Goal: Find specific page/section: Find specific page/section

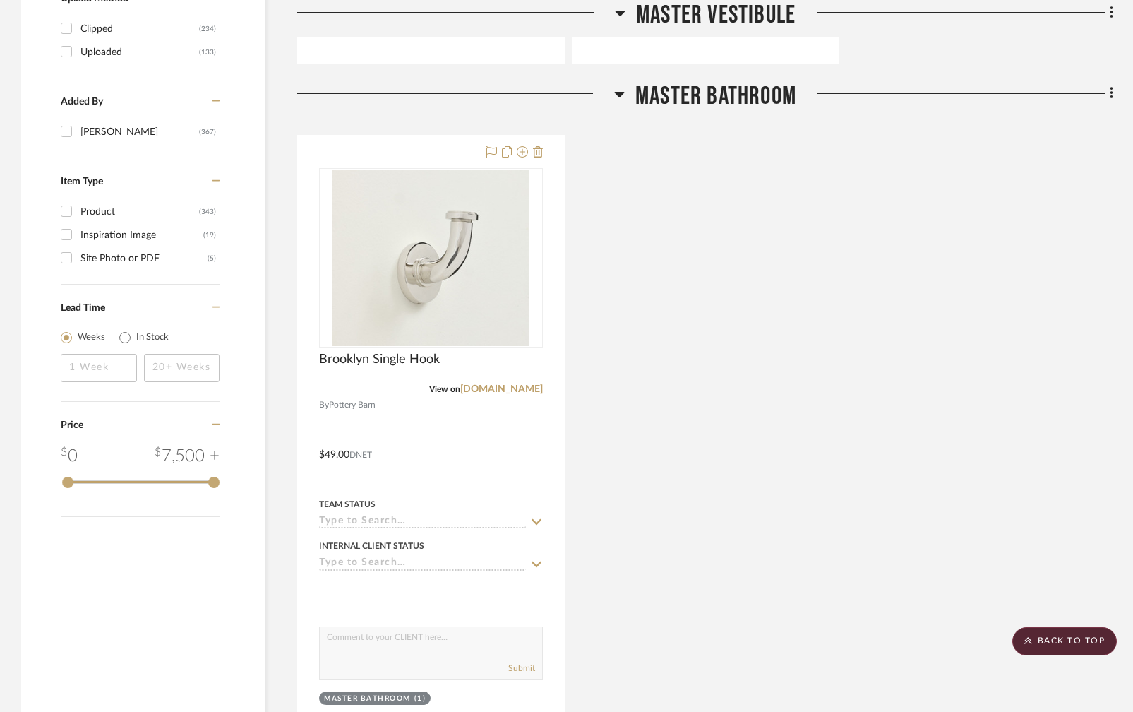
click at [620, 92] on icon at bounding box center [620, 95] width 10 height 6
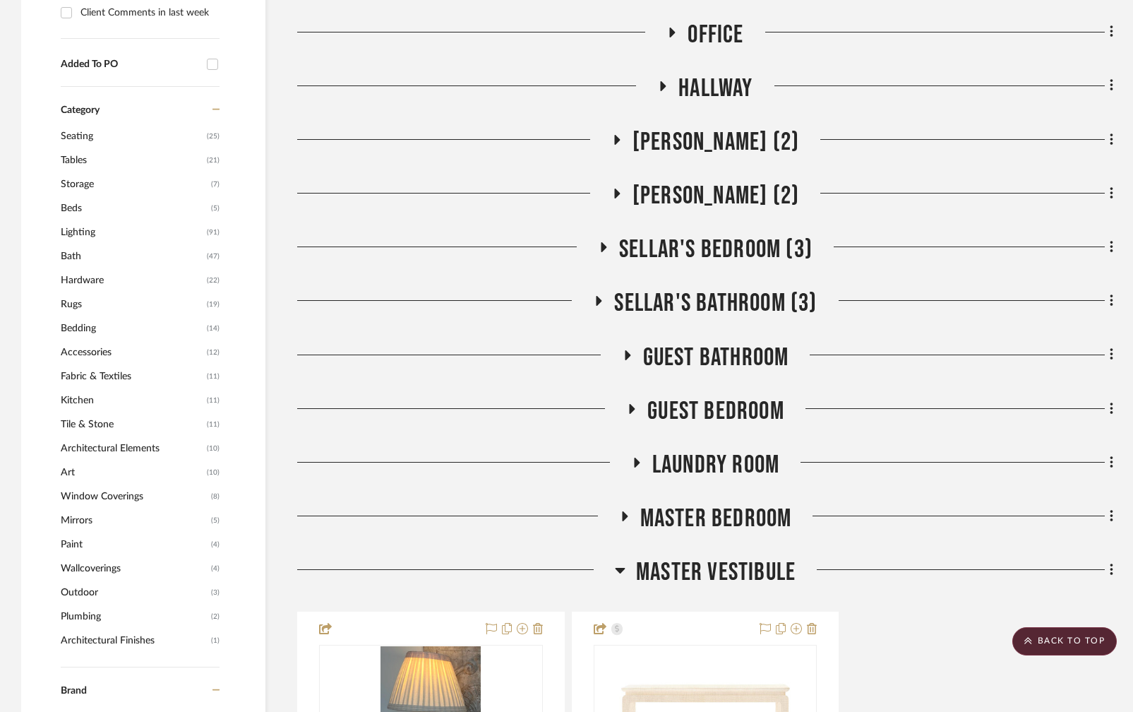
scroll to position [1208, 0]
click at [88, 221] on span "Lighting" at bounding box center [132, 233] width 143 height 24
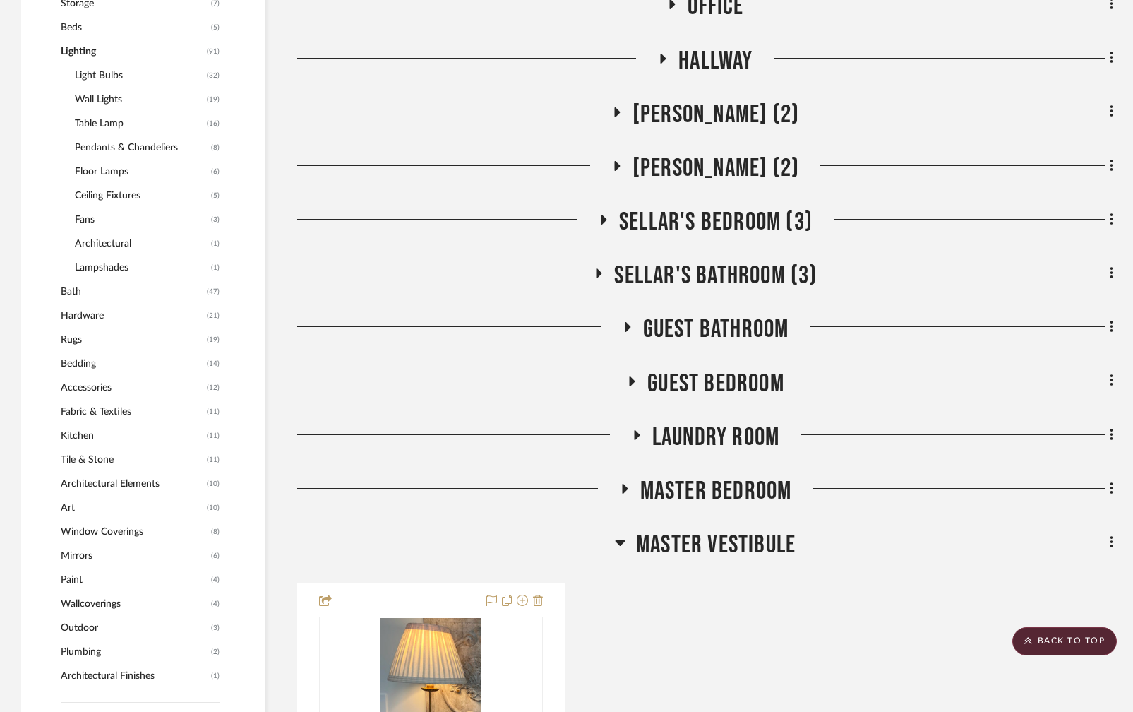
scroll to position [1027, 0]
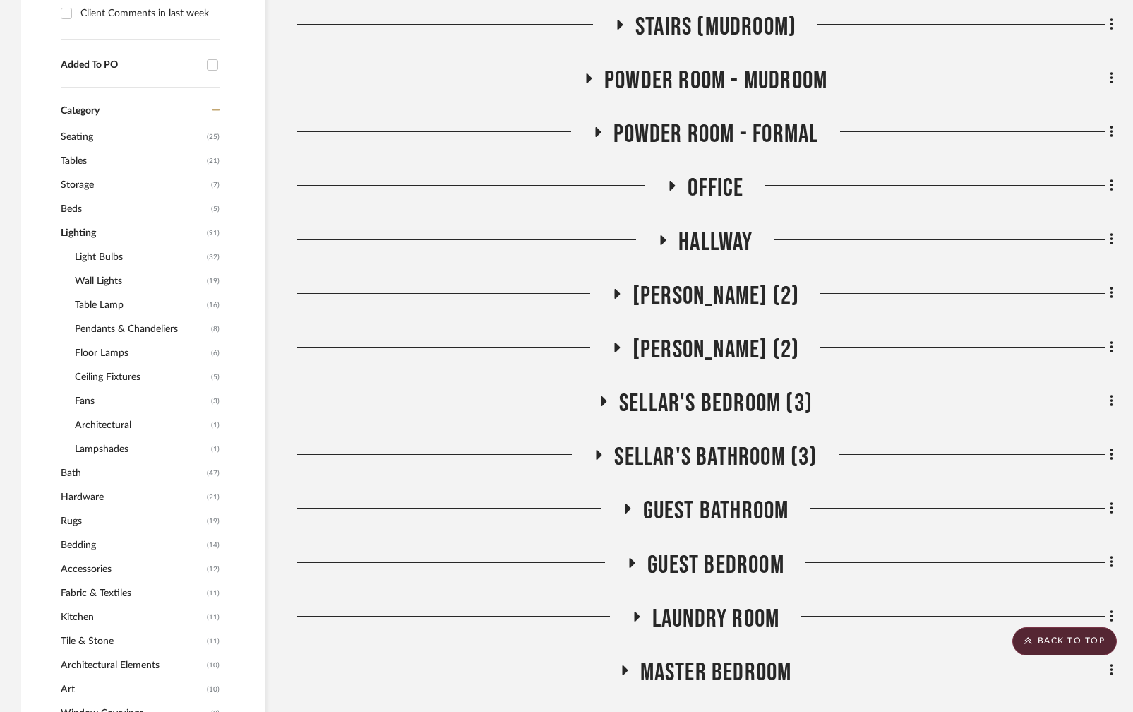
click at [95, 269] on span "Wall Lights" at bounding box center [139, 281] width 129 height 24
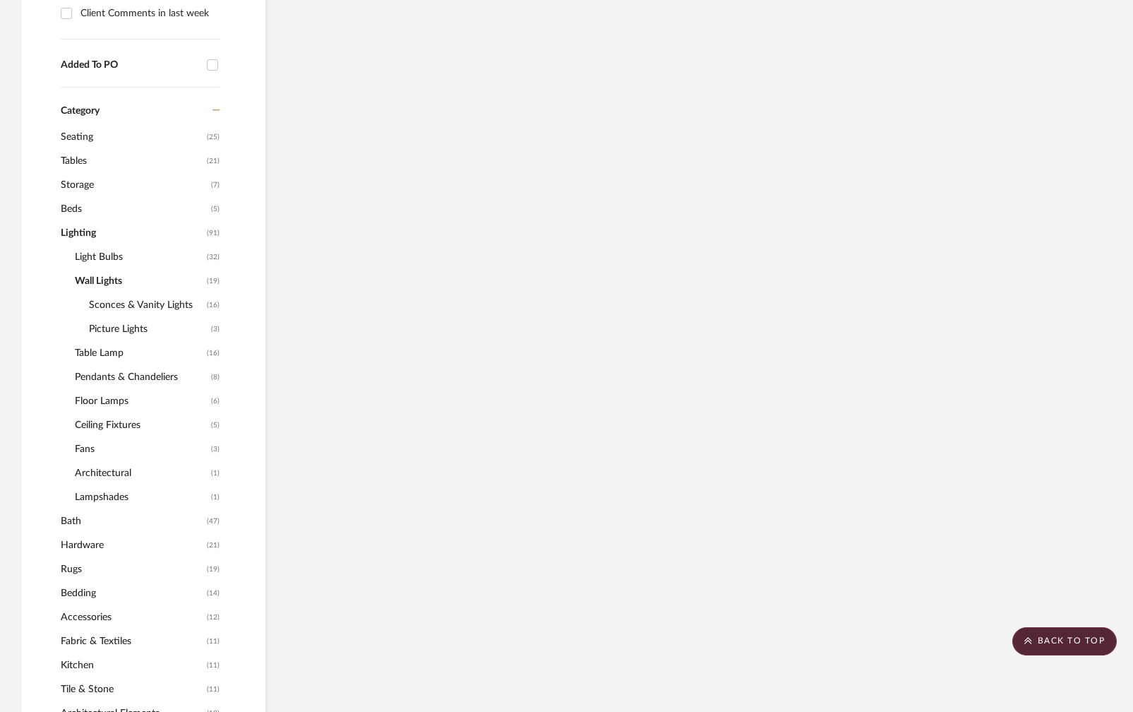
scroll to position [929, 0]
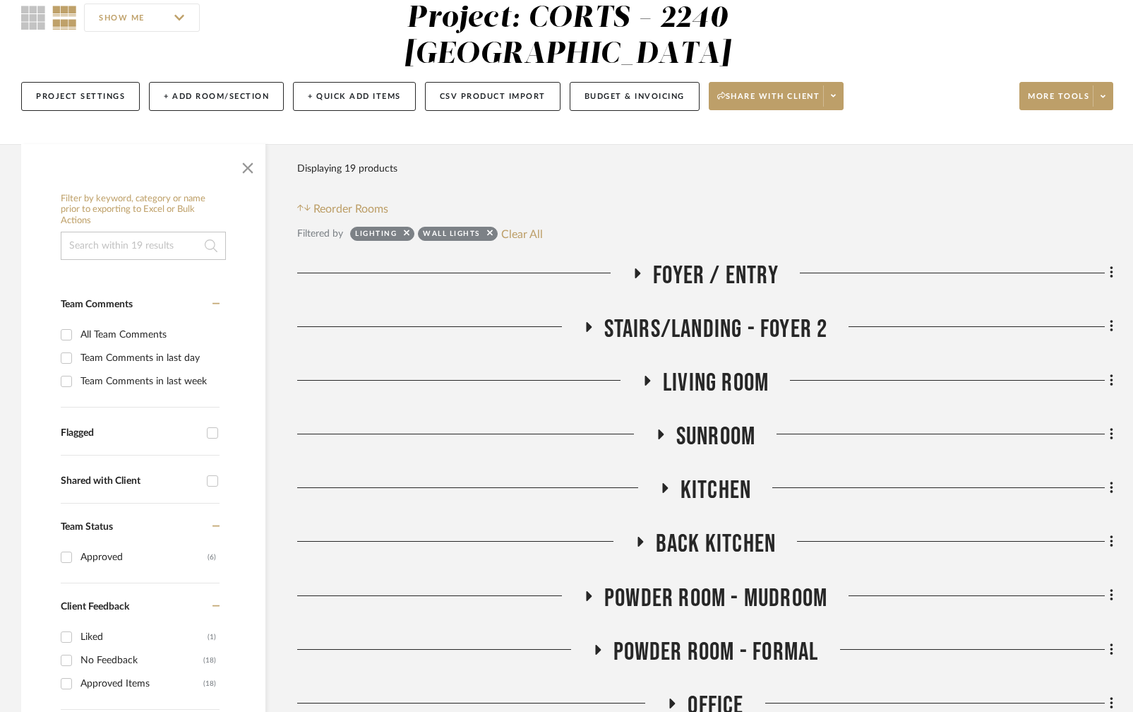
scroll to position [134, 0]
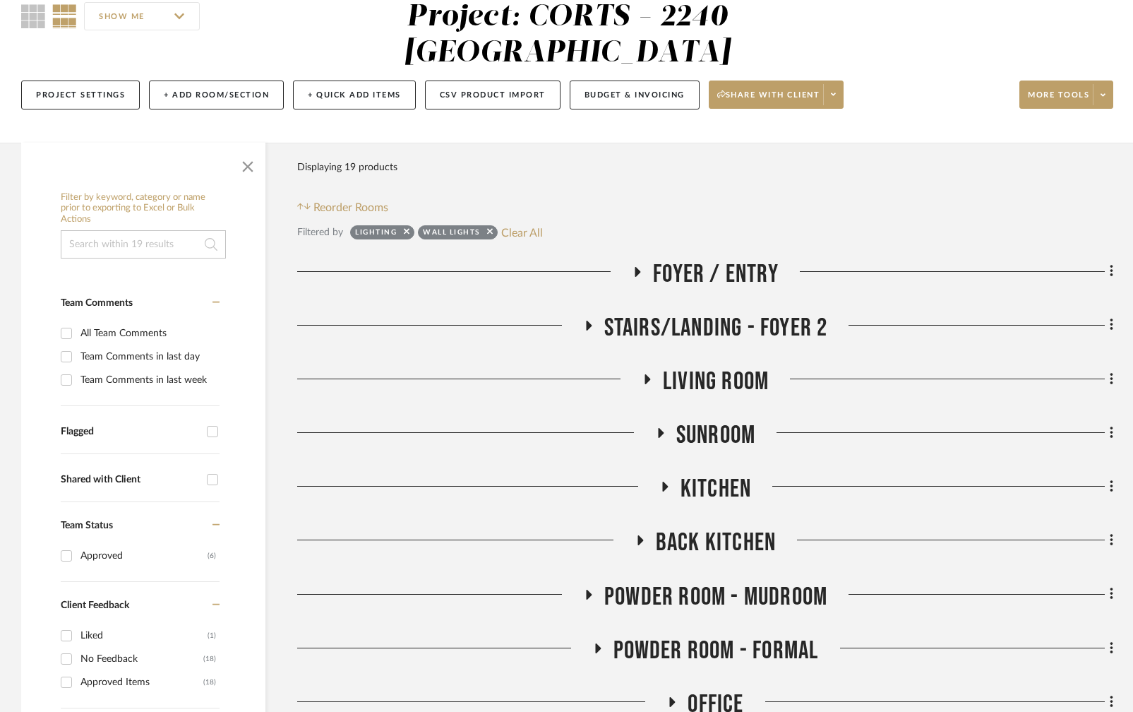
click at [639, 266] on icon at bounding box center [637, 271] width 17 height 11
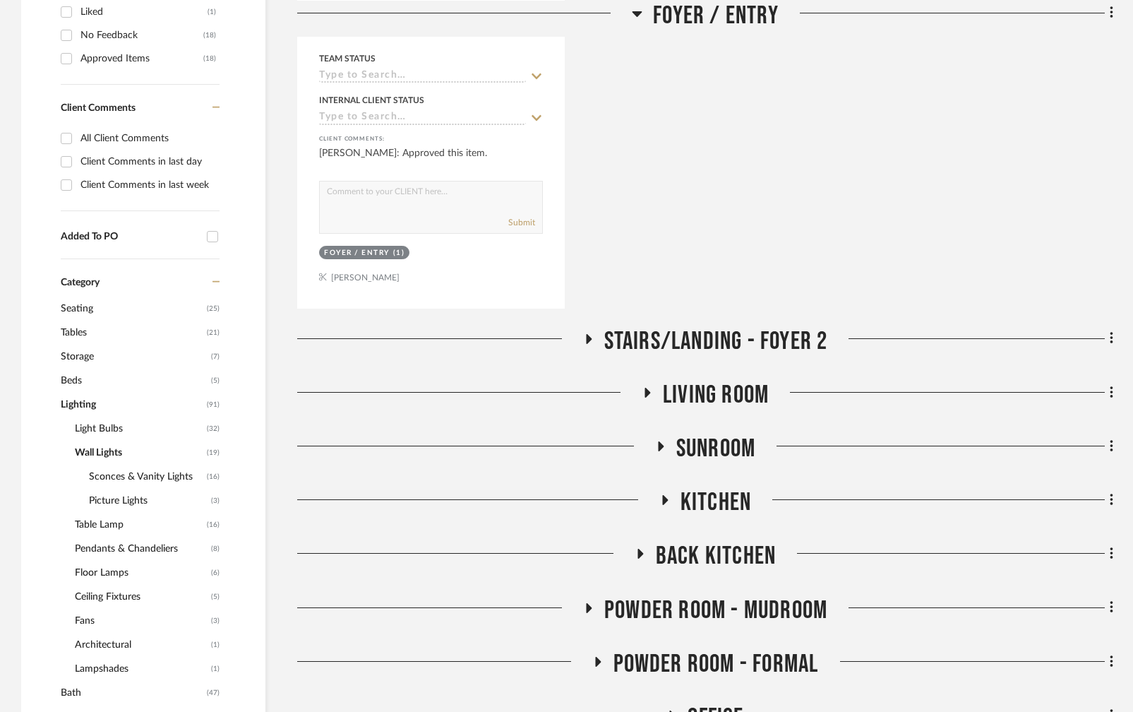
scroll to position [758, 0]
click at [586, 333] on icon at bounding box center [589, 338] width 6 height 10
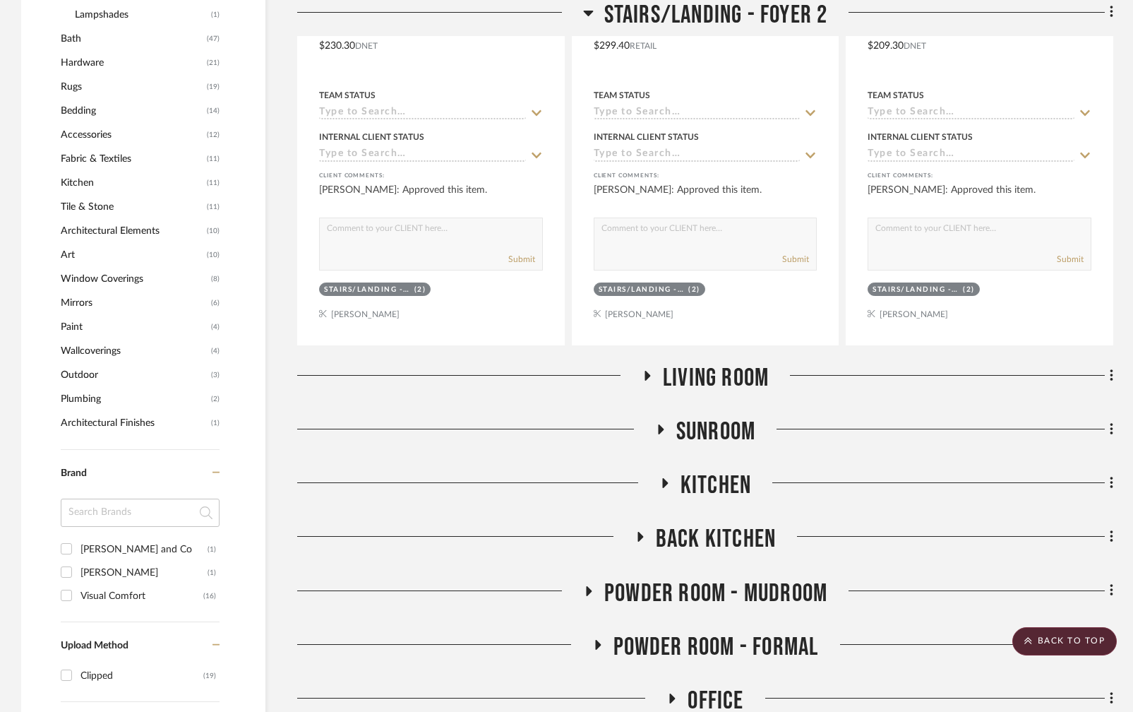
scroll to position [1416, 0]
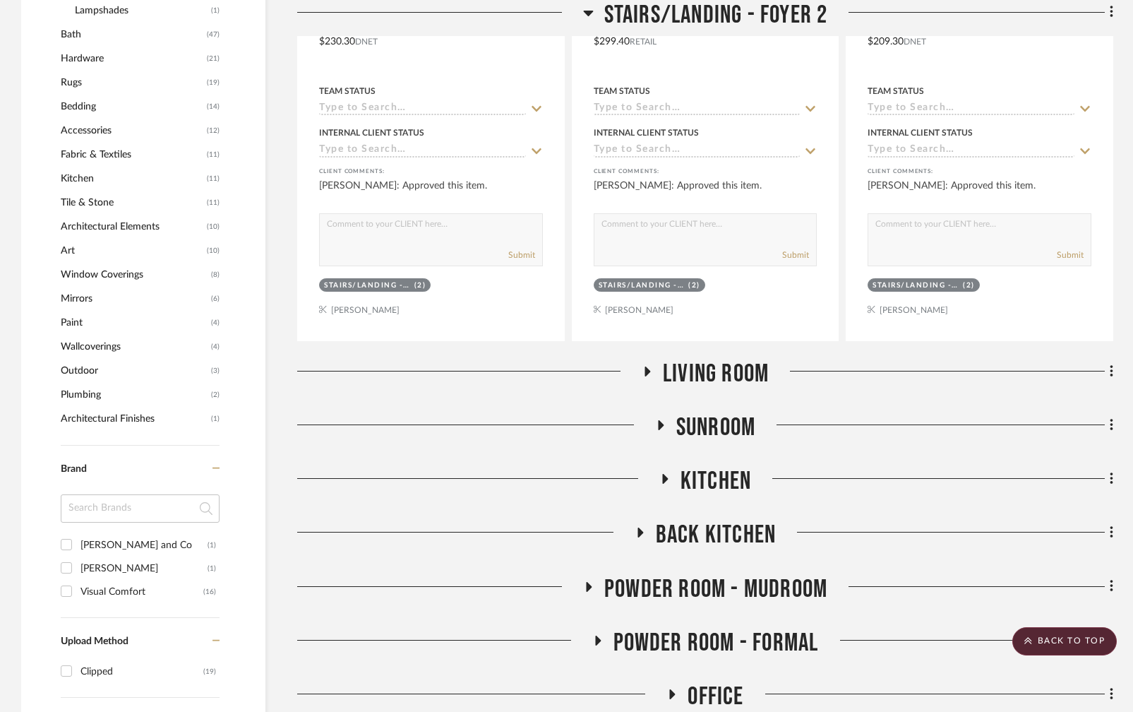
click at [647, 366] on icon at bounding box center [648, 371] width 6 height 10
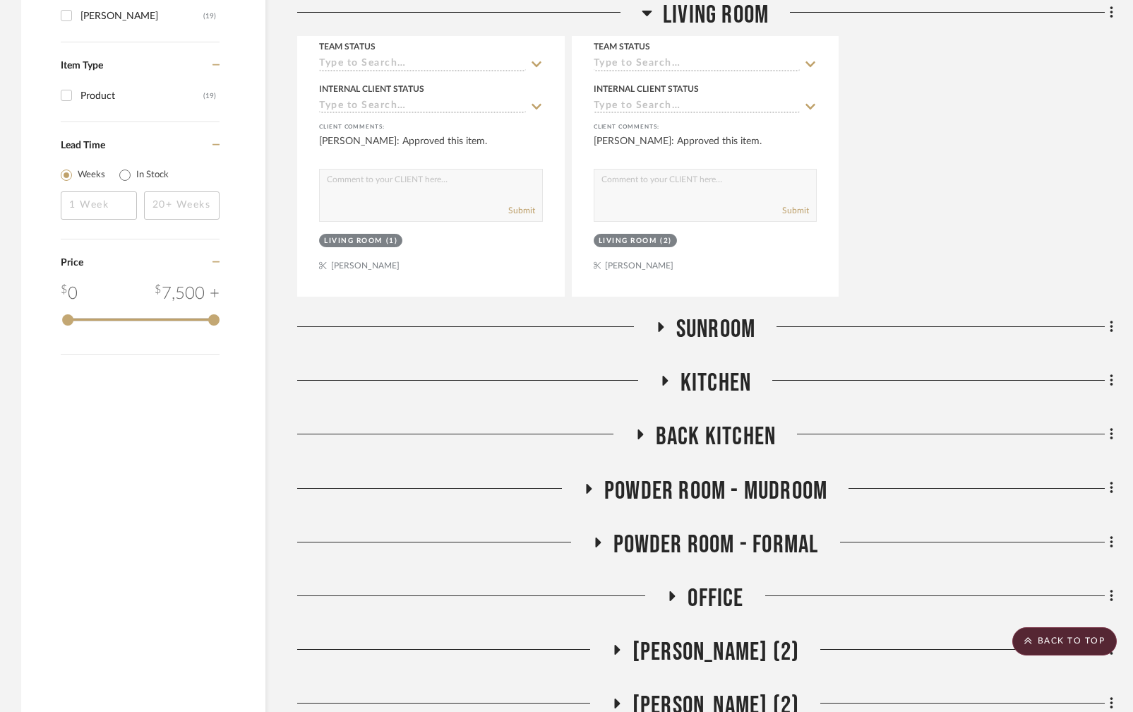
scroll to position [2155, 0]
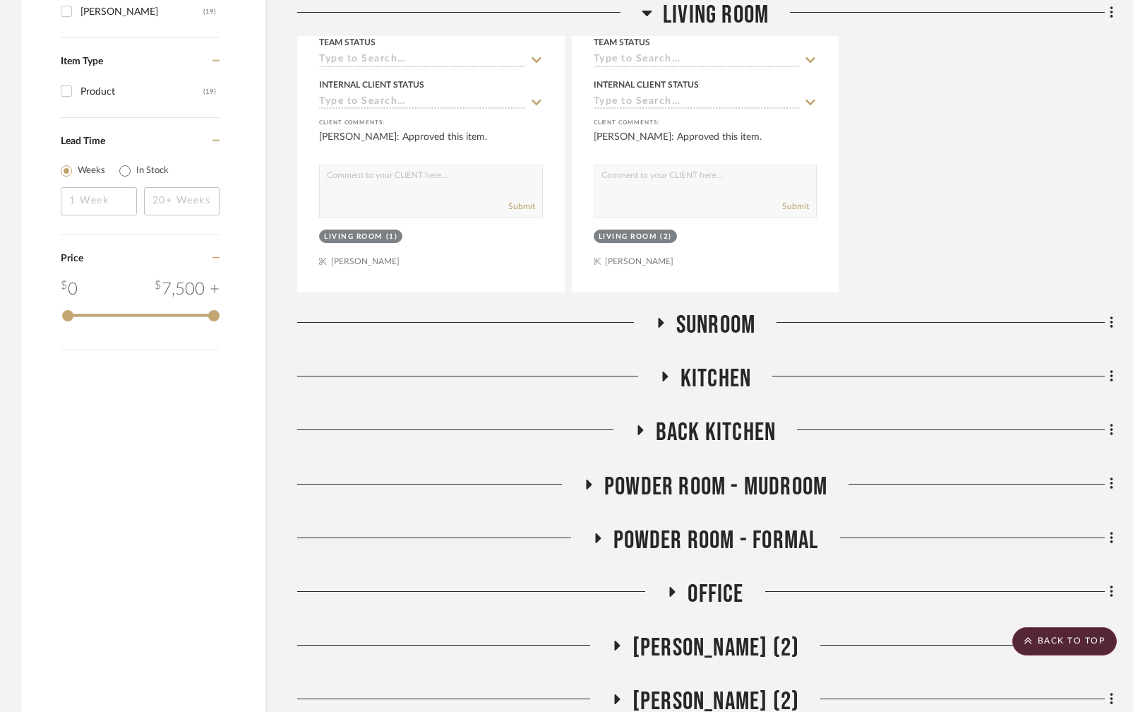
click at [659, 318] on icon at bounding box center [661, 323] width 6 height 10
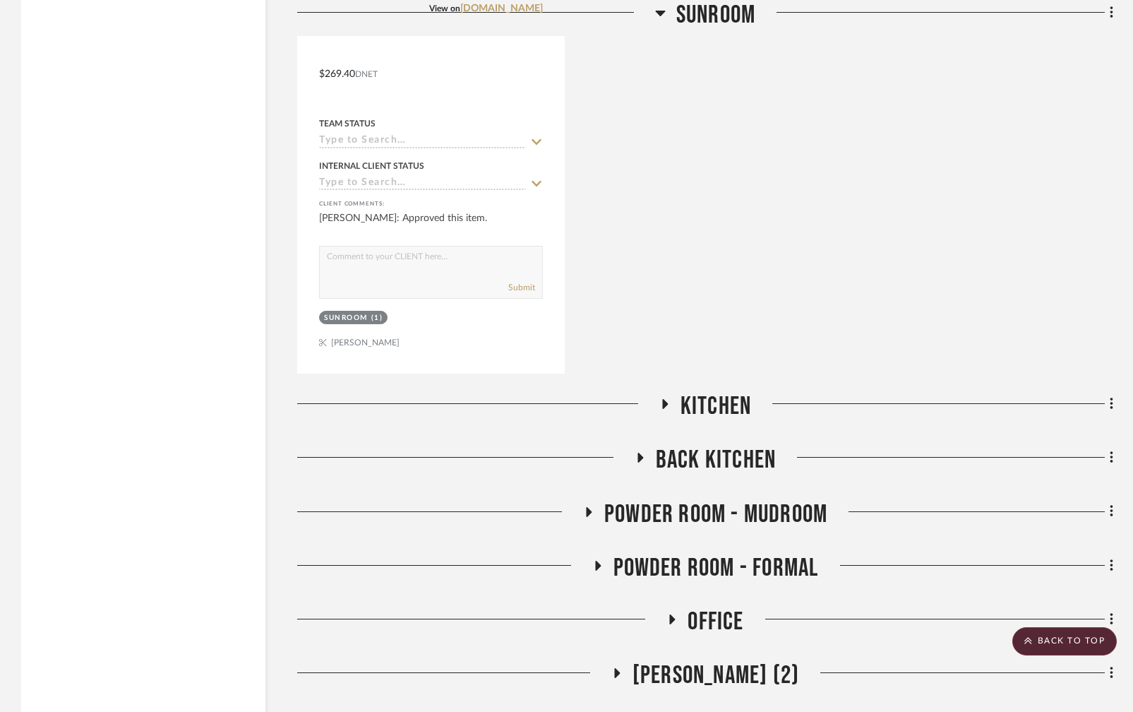
scroll to position [2767, 0]
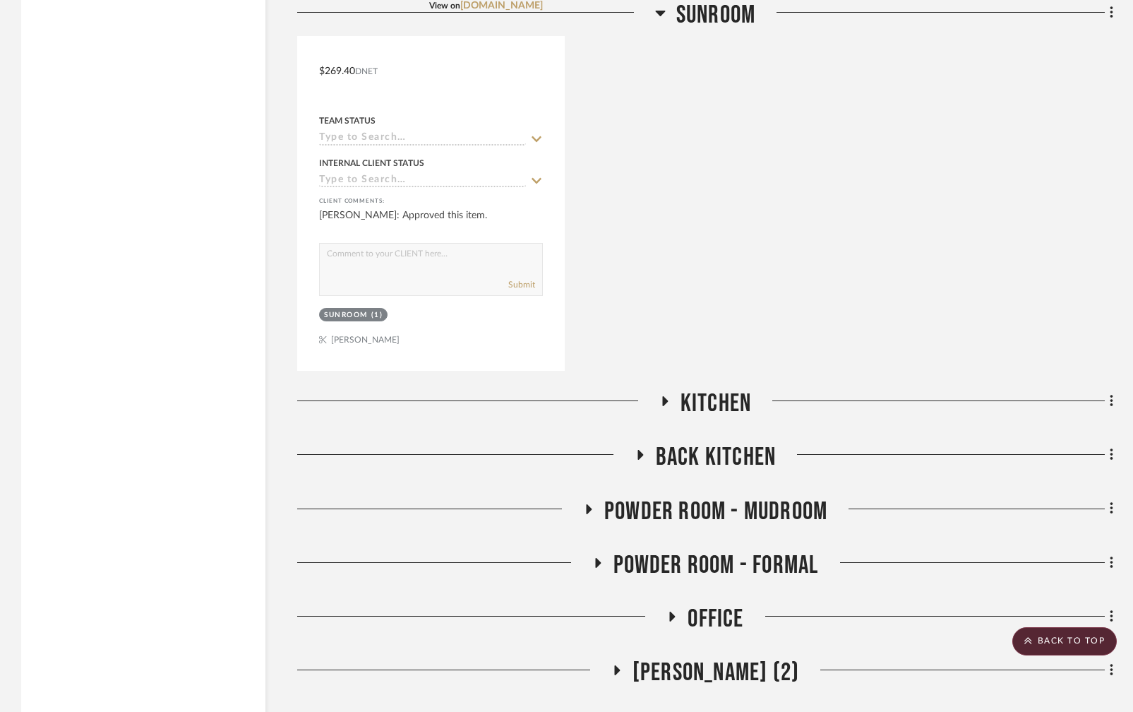
click at [662, 396] on icon at bounding box center [664, 401] width 17 height 11
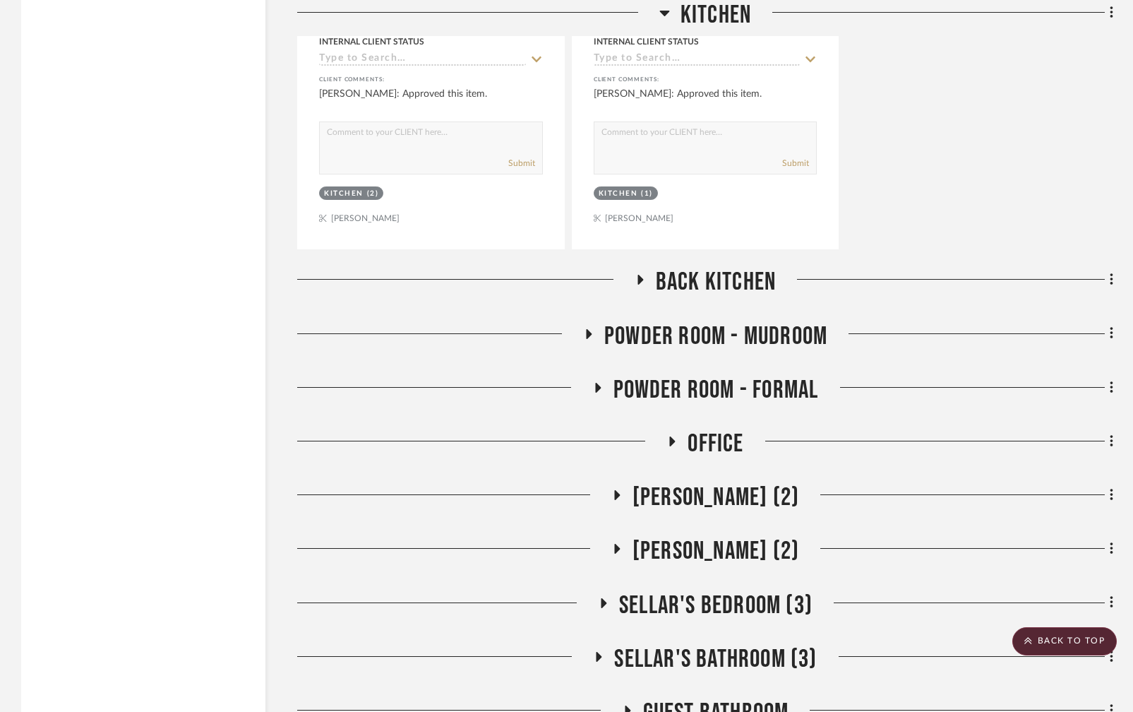
scroll to position [3581, 0]
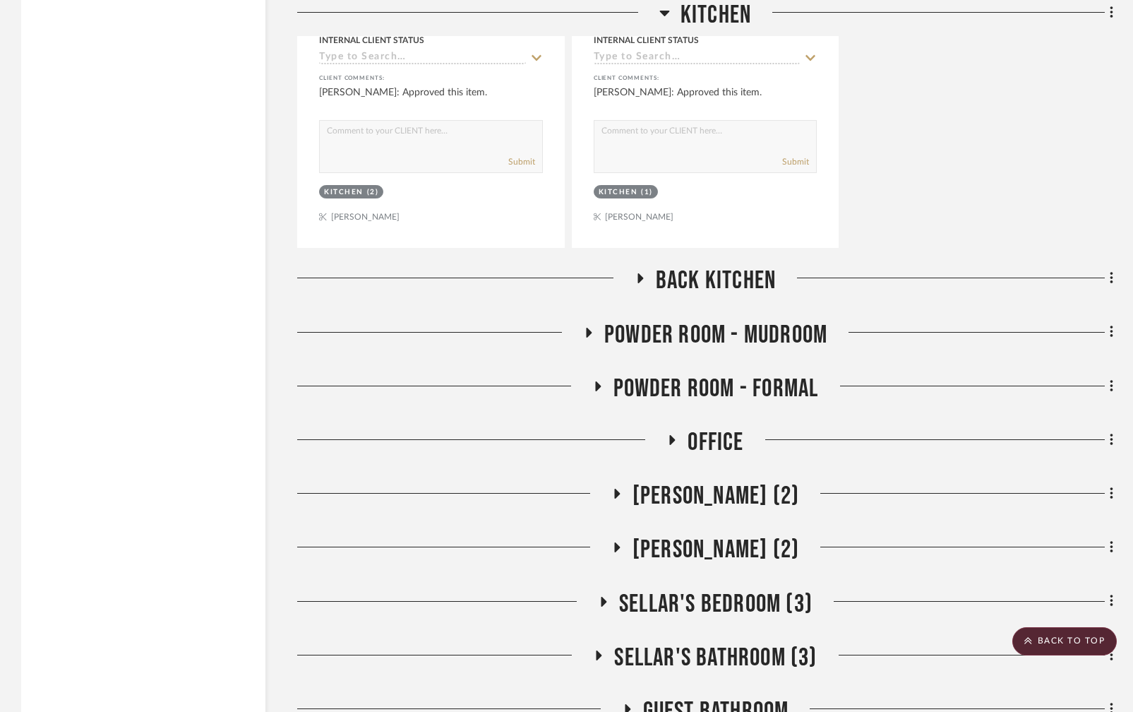
click at [640, 273] on icon at bounding box center [639, 278] width 17 height 11
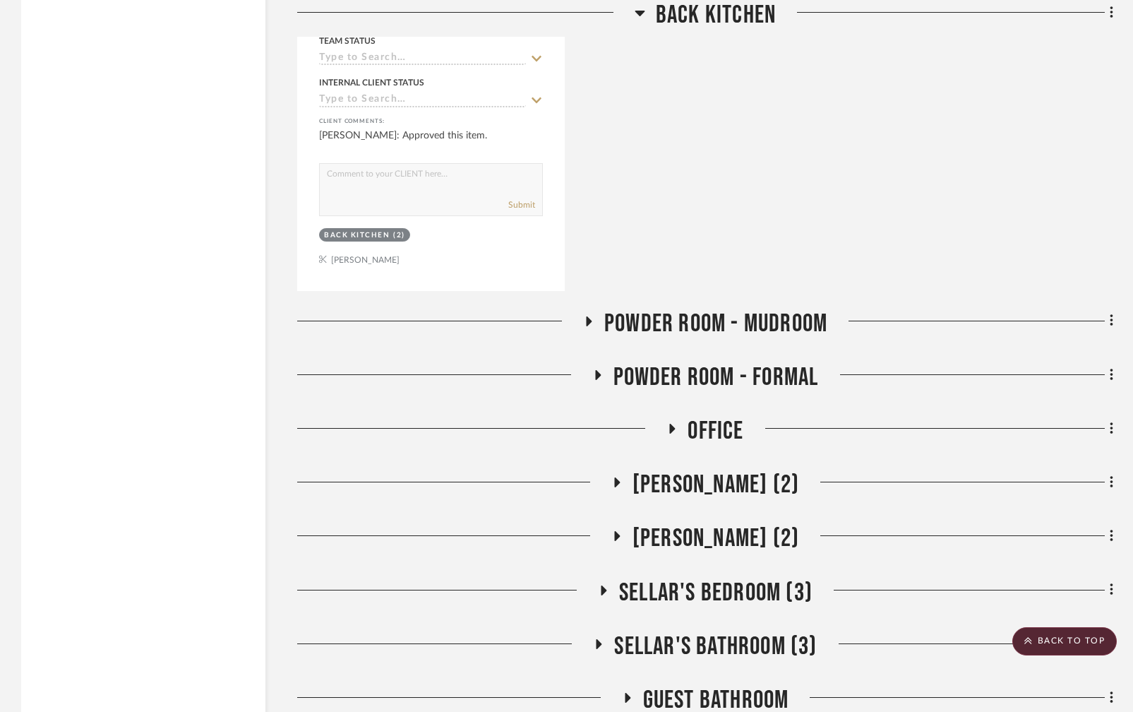
scroll to position [4249, 0]
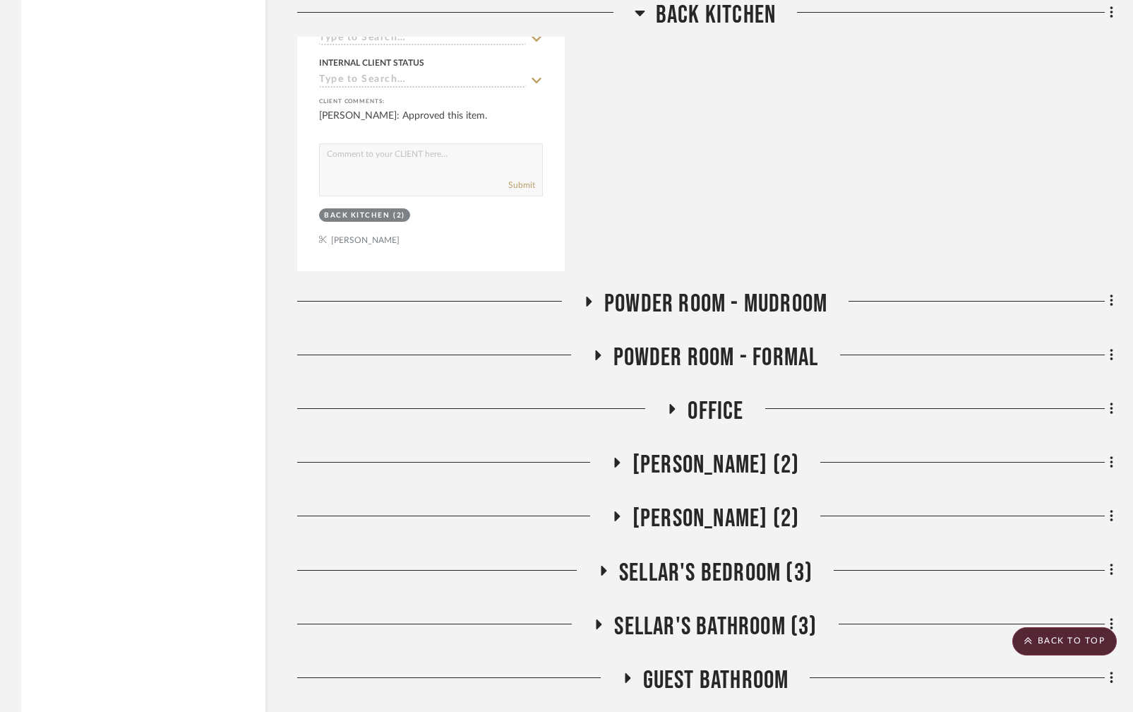
click at [583, 296] on icon at bounding box center [588, 301] width 17 height 11
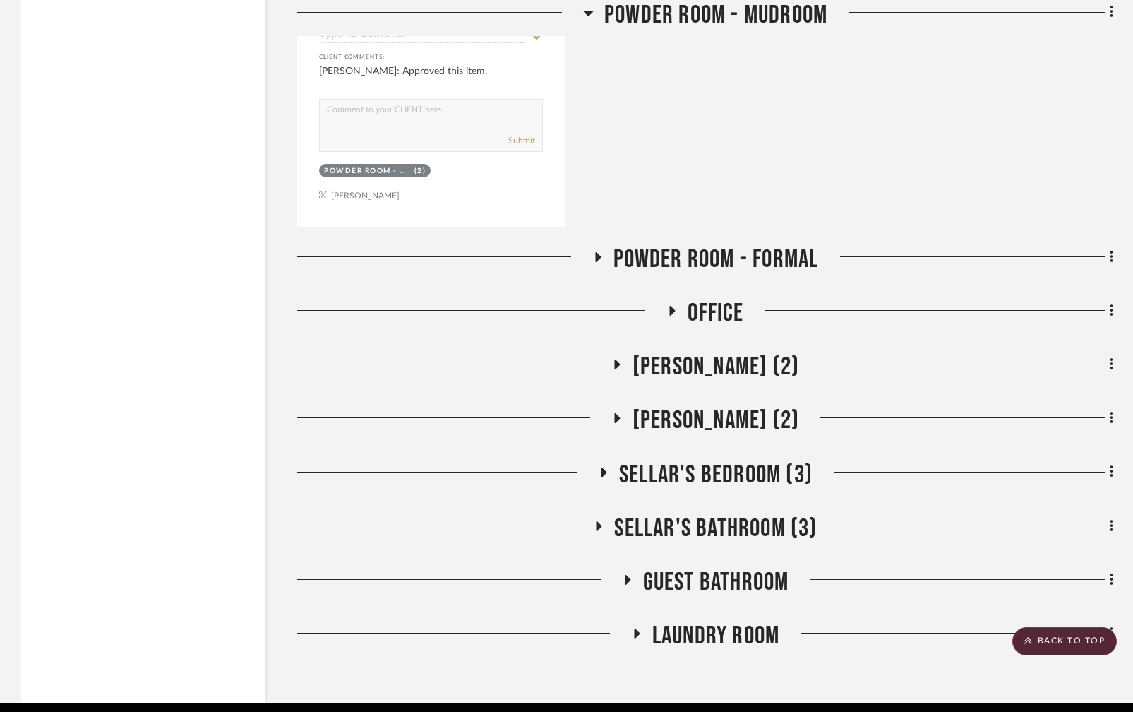
scroll to position [4986, 0]
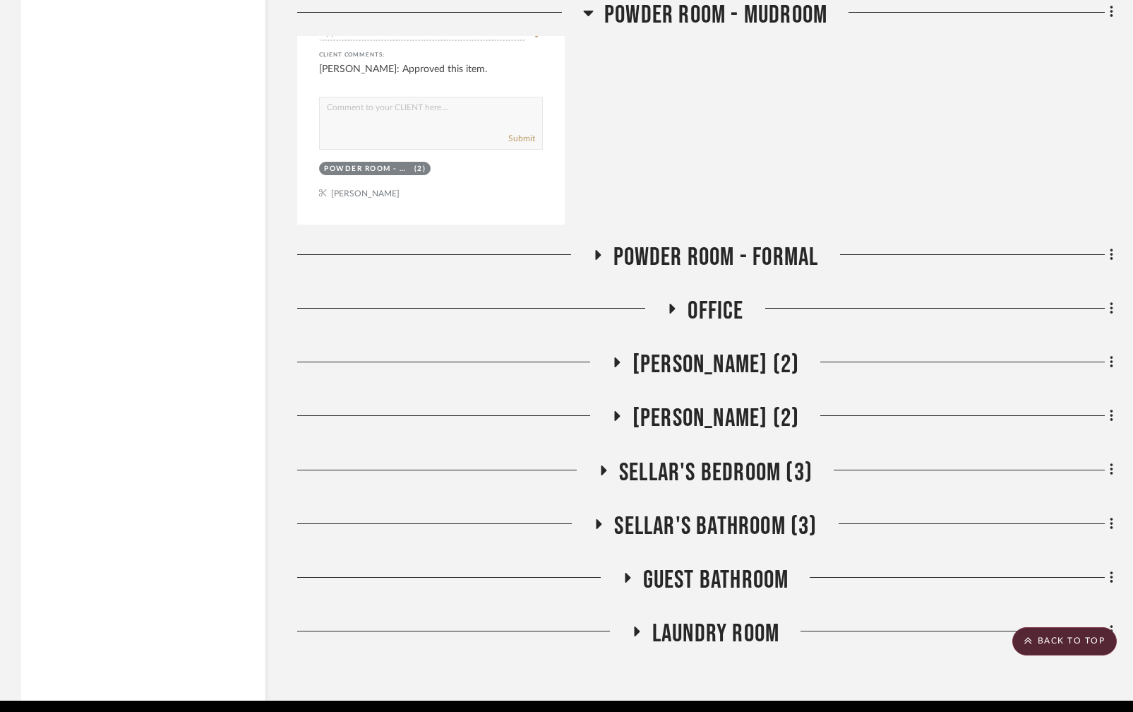
click at [598, 249] on icon at bounding box center [597, 254] width 17 height 11
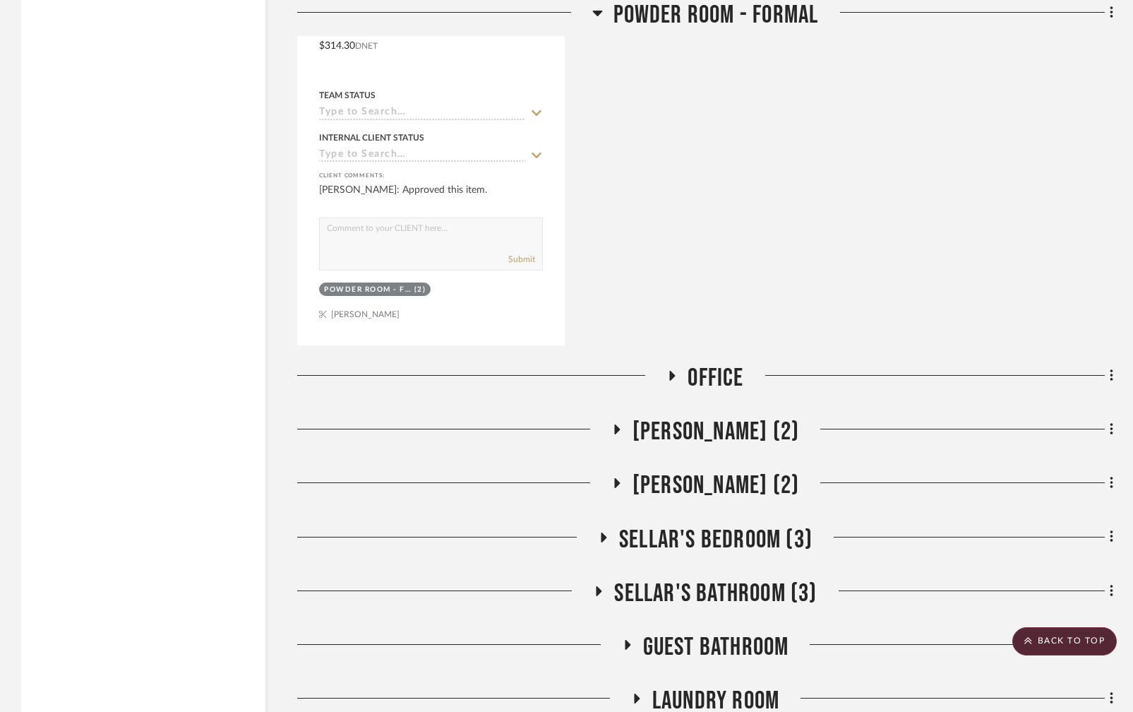
scroll to position [5573, 0]
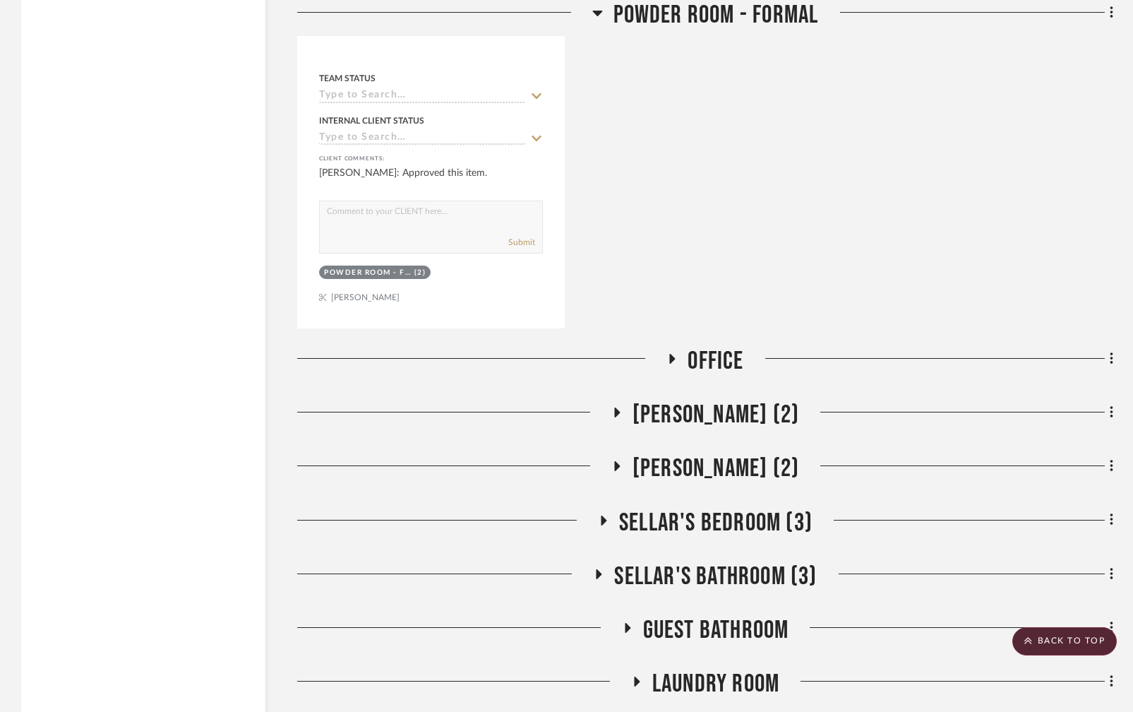
click at [677, 354] on icon at bounding box center [672, 359] width 17 height 11
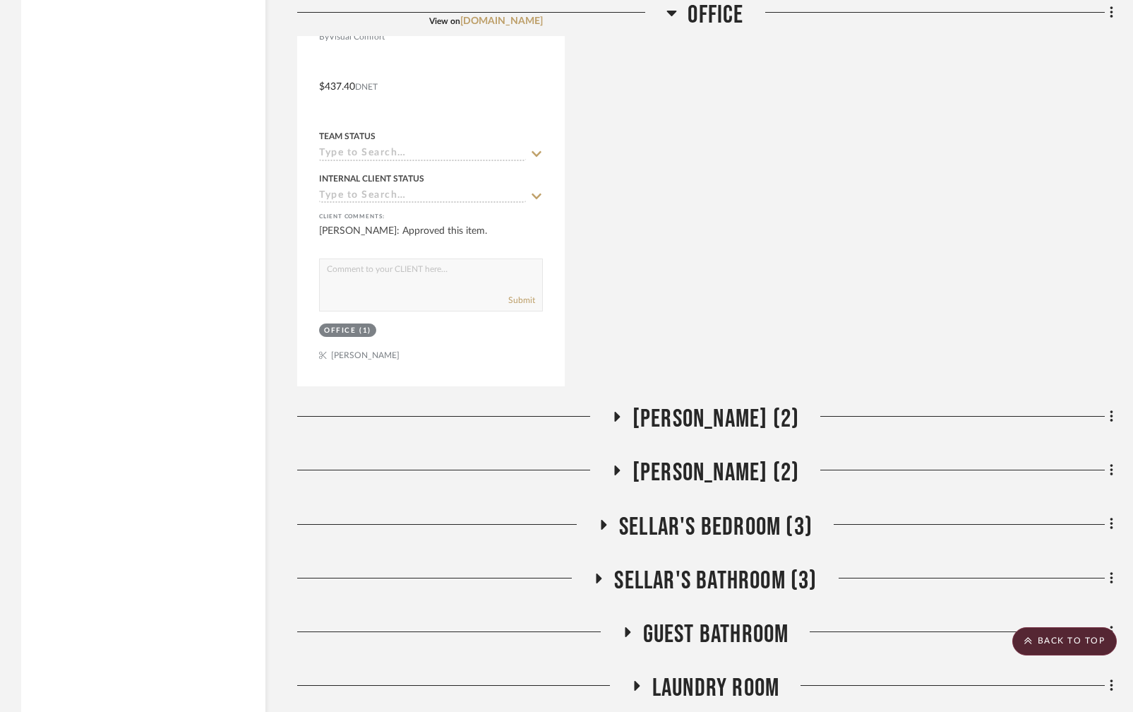
scroll to position [6209, 0]
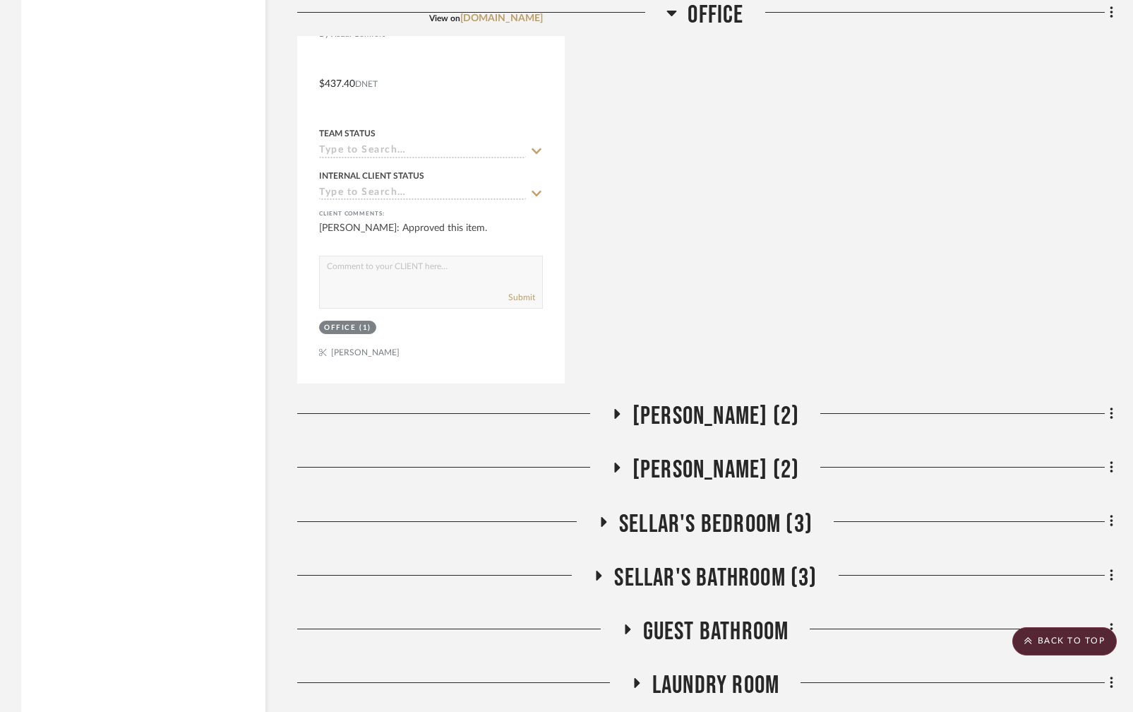
click at [614, 409] on icon at bounding box center [616, 414] width 17 height 11
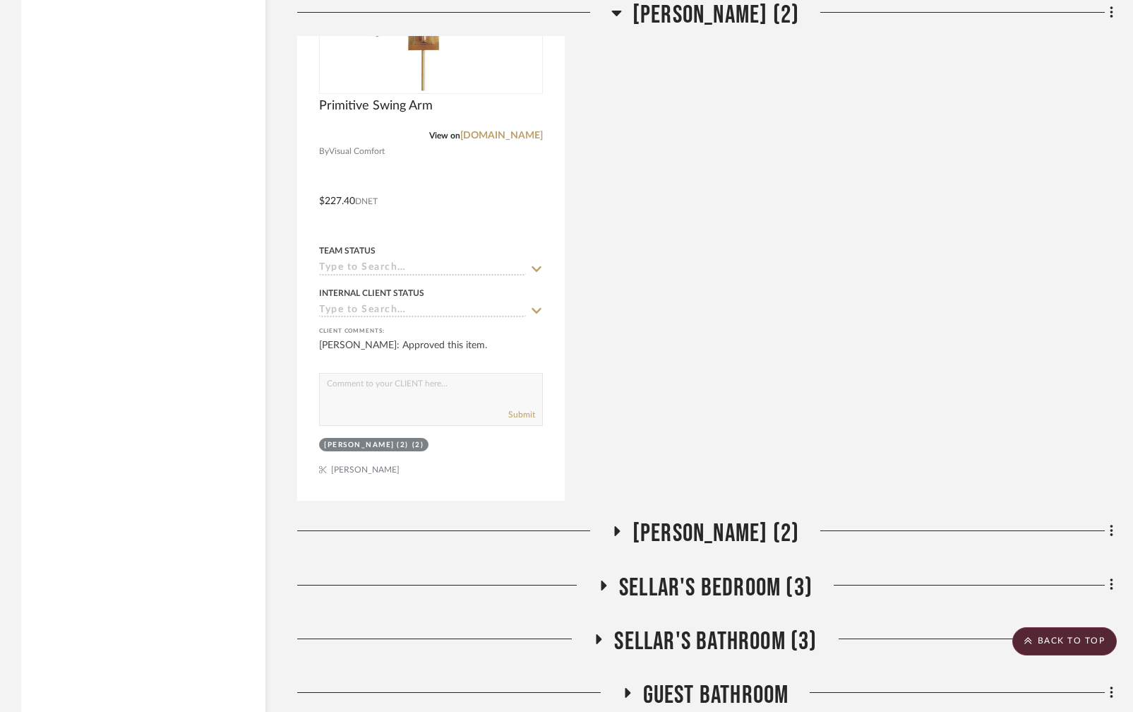
scroll to position [6783, 0]
click at [614, 525] on icon at bounding box center [617, 530] width 6 height 10
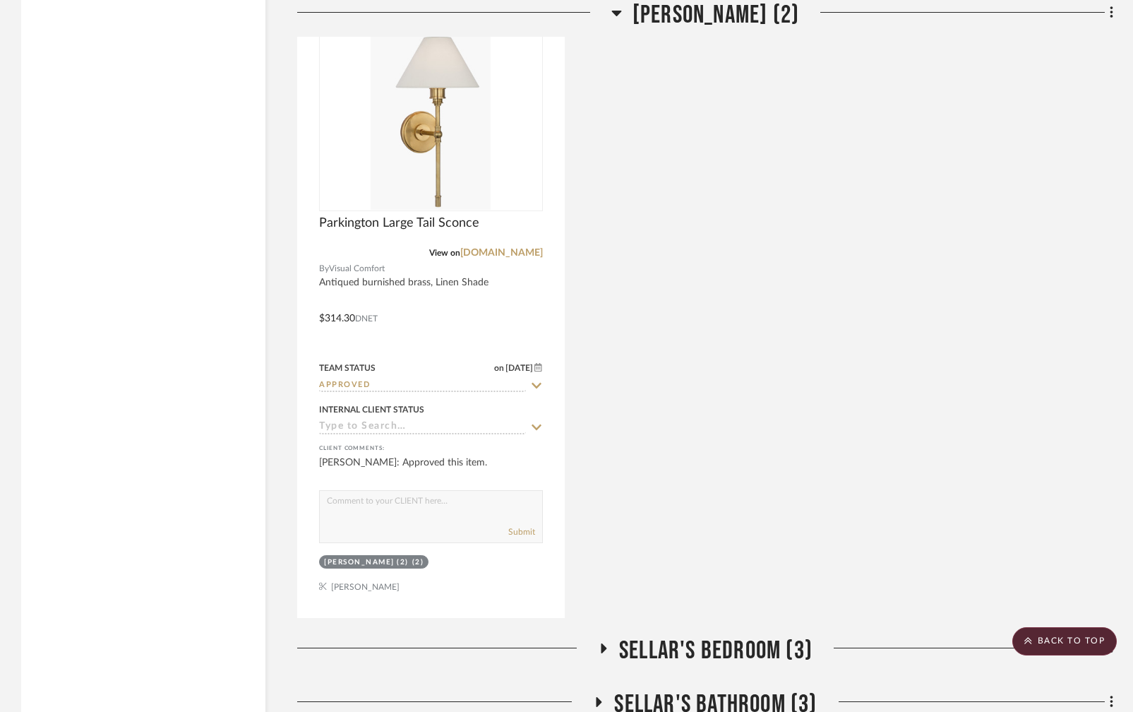
scroll to position [7355, 0]
drag, startPoint x: 599, startPoint y: 607, endPoint x: 654, endPoint y: 542, distance: 85.2
click at [599, 643] on icon at bounding box center [603, 648] width 17 height 11
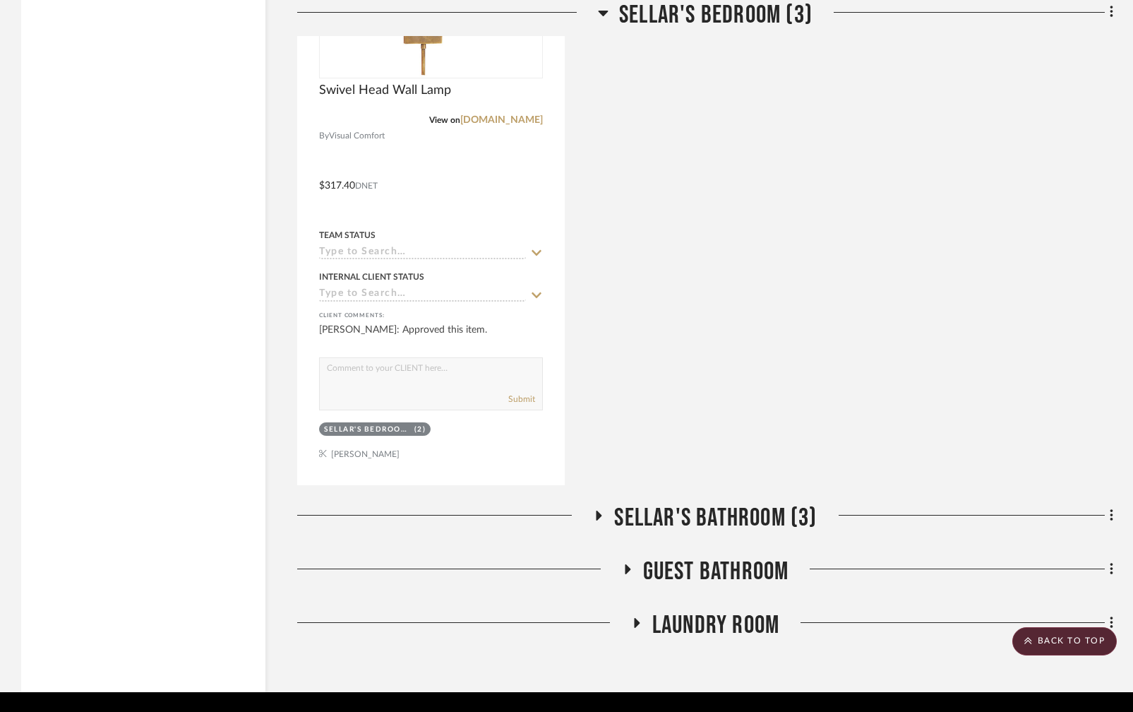
click at [594, 510] on icon at bounding box center [598, 515] width 17 height 11
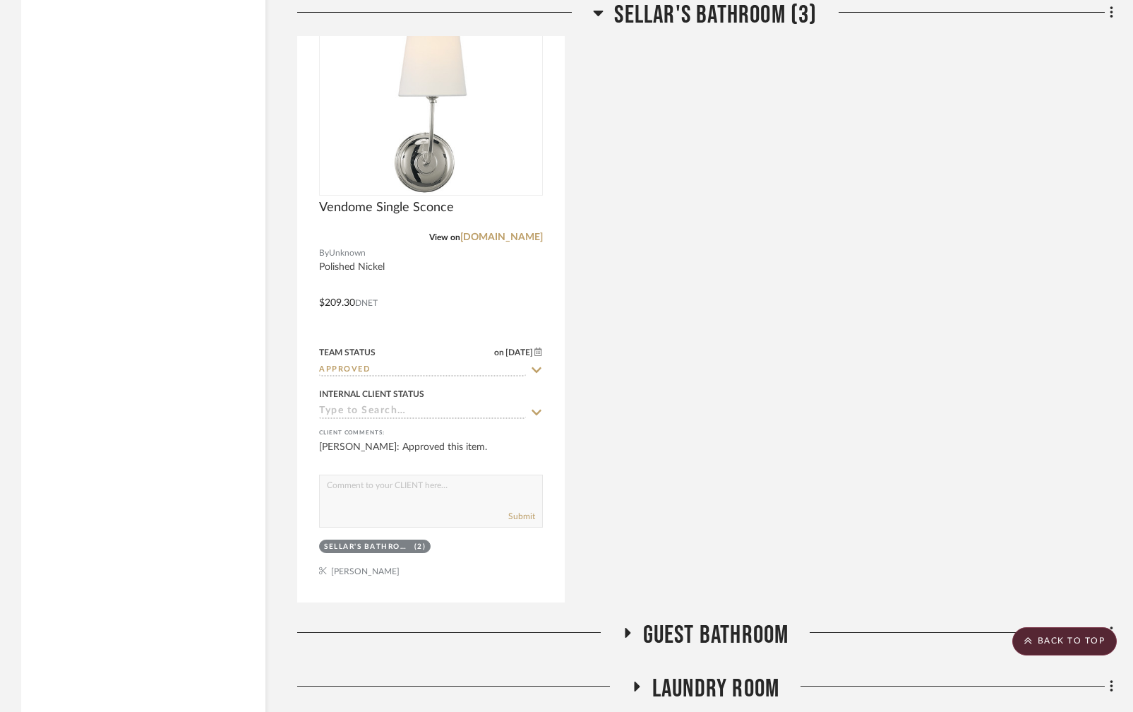
scroll to position [8757, 0]
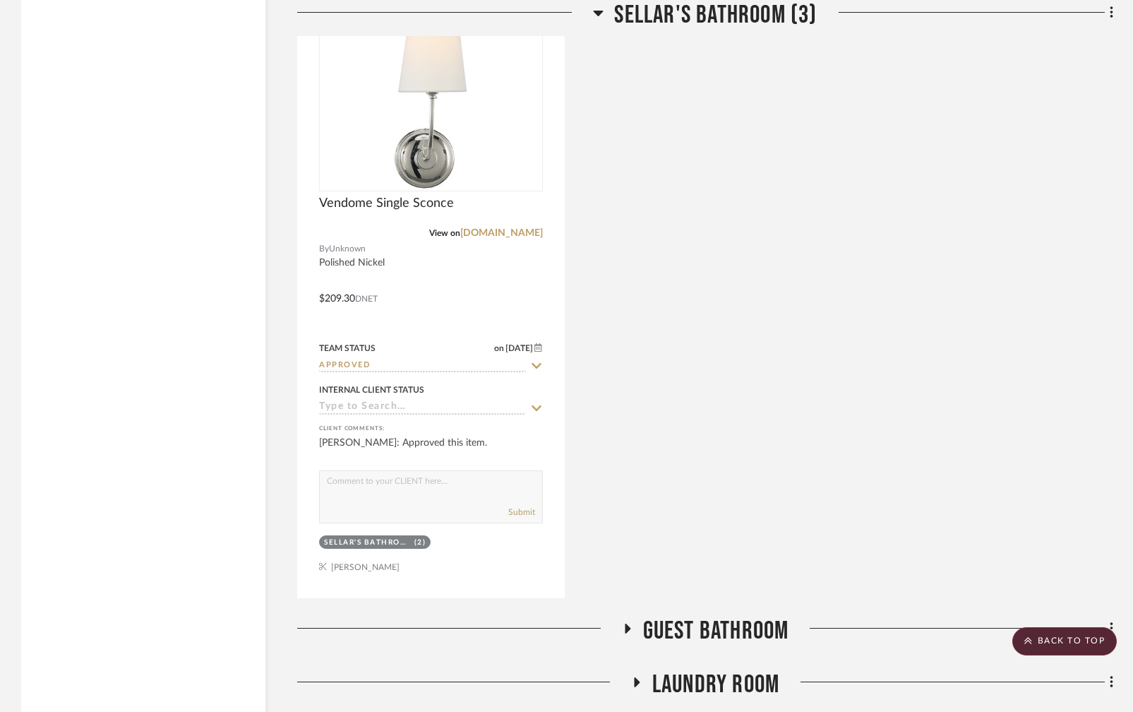
drag, startPoint x: 621, startPoint y: 583, endPoint x: 644, endPoint y: 571, distance: 25.6
click at [621, 623] on icon at bounding box center [627, 628] width 17 height 11
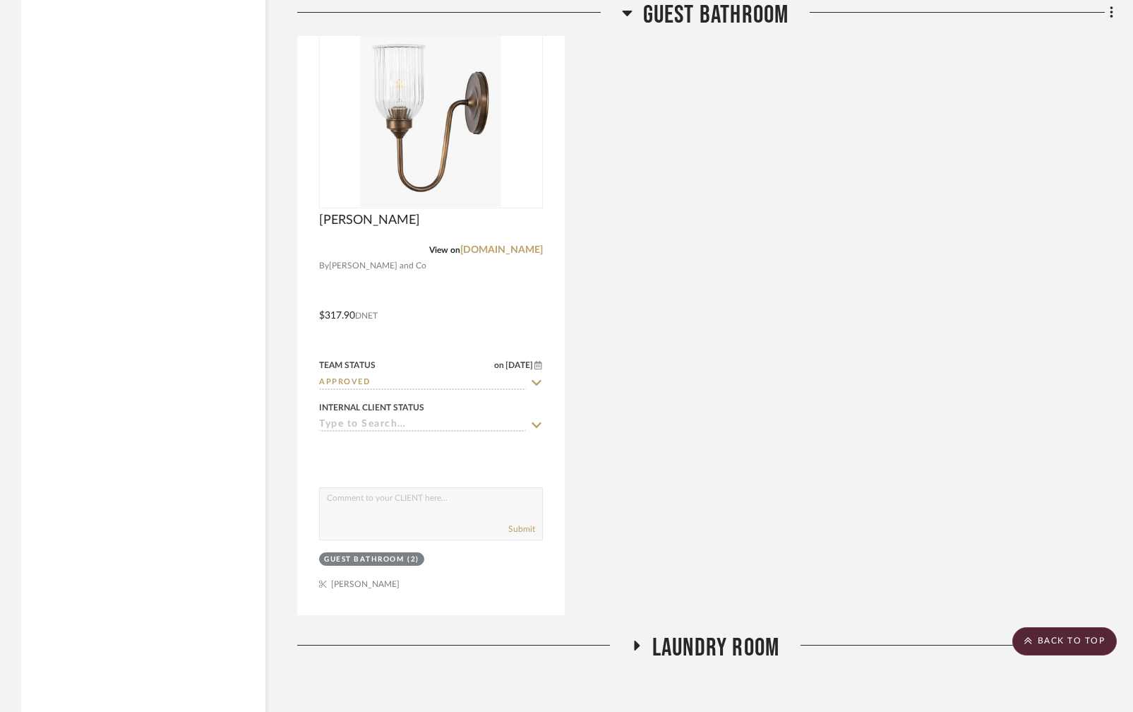
scroll to position [9453, 0]
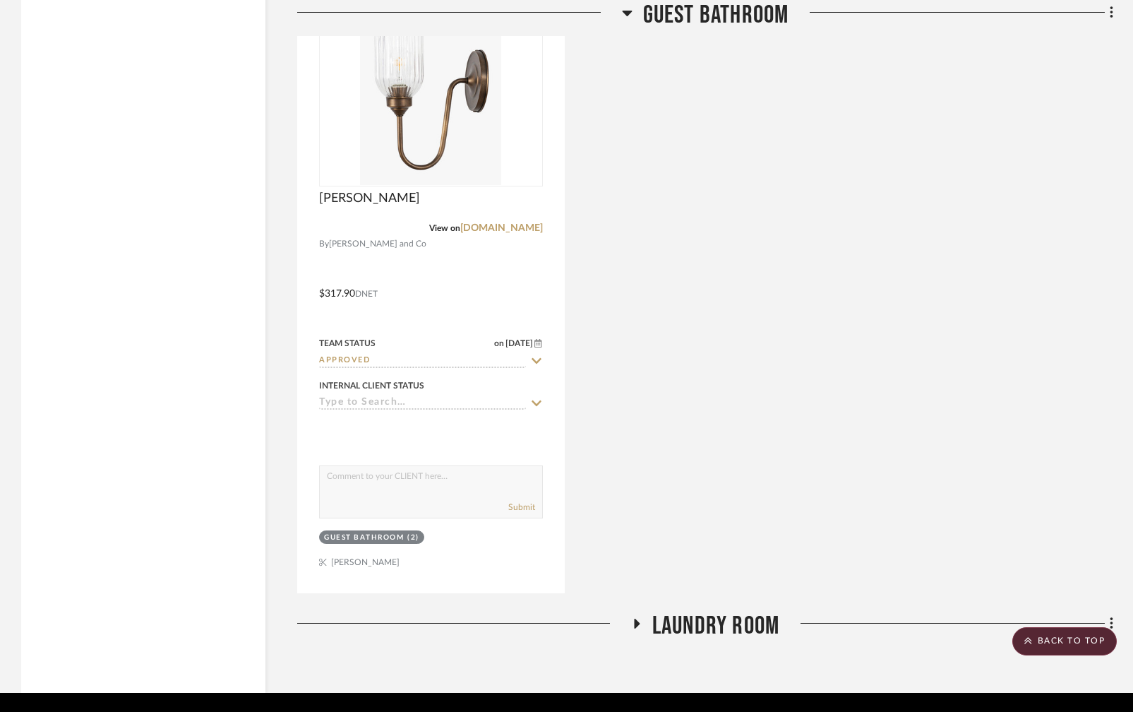
click at [637, 619] on icon at bounding box center [637, 624] width 6 height 10
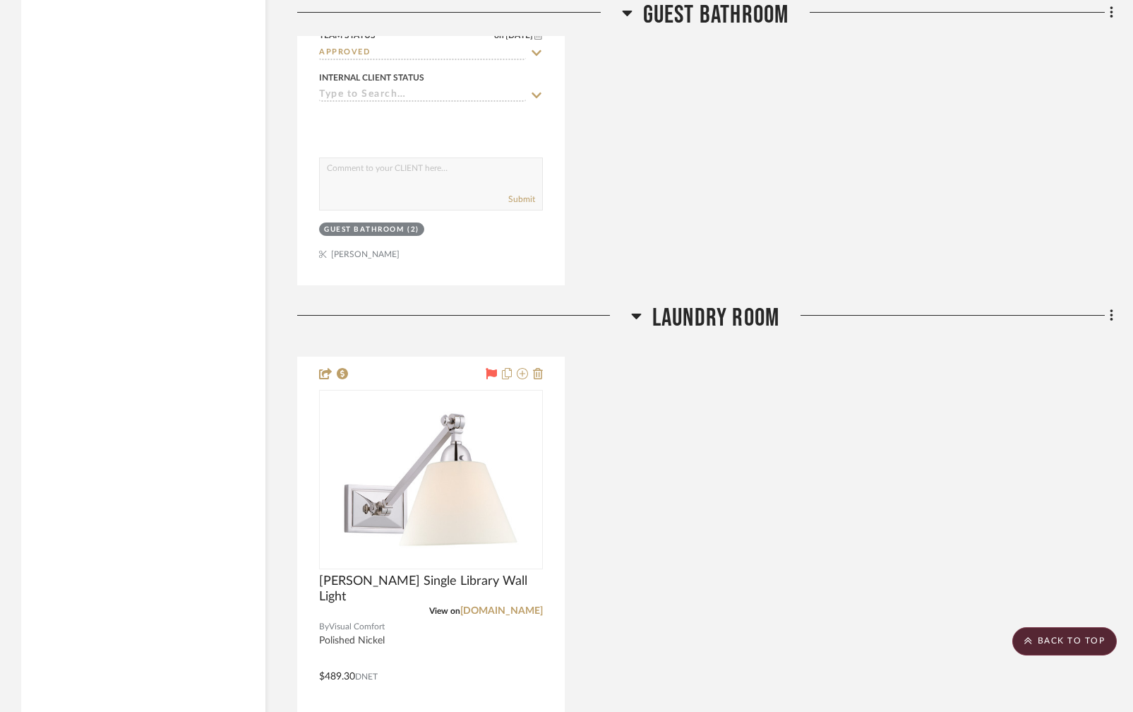
scroll to position [9761, 0]
